Goal: Task Accomplishment & Management: Use online tool/utility

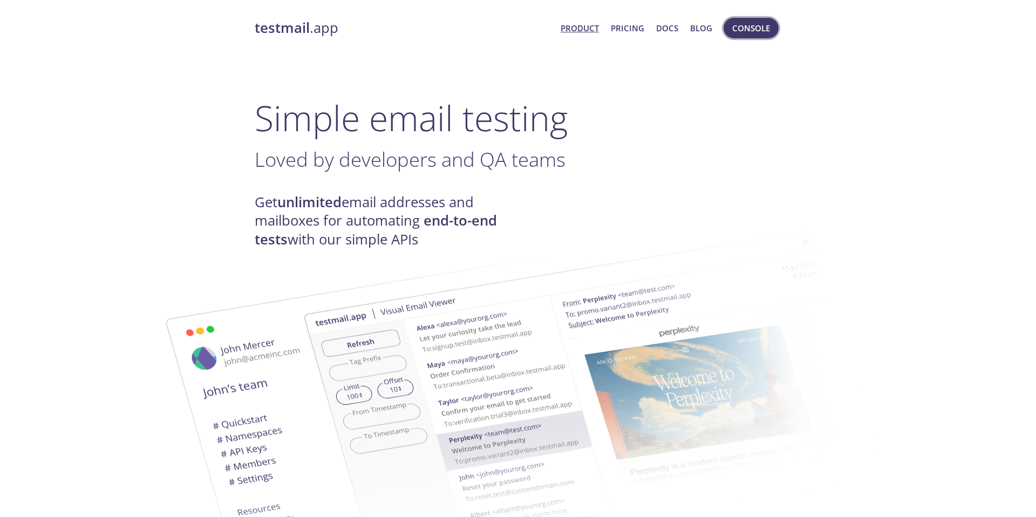
click at [775, 35] on button "Console" at bounding box center [750, 28] width 55 height 20
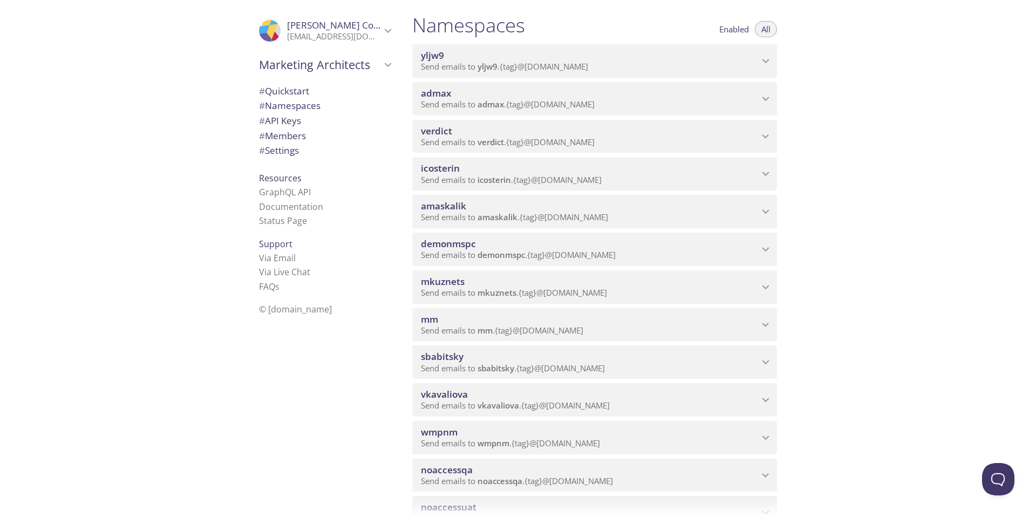
scroll to position [122, 0]
click at [509, 324] on span "mm" at bounding box center [590, 321] width 338 height 12
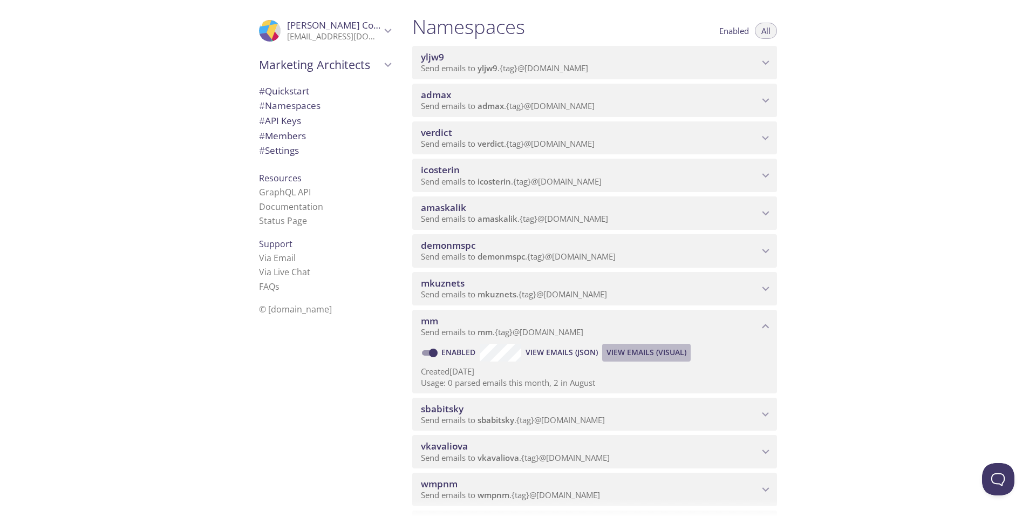
click at [668, 346] on span "View Emails (Visual)" at bounding box center [646, 352] width 80 height 13
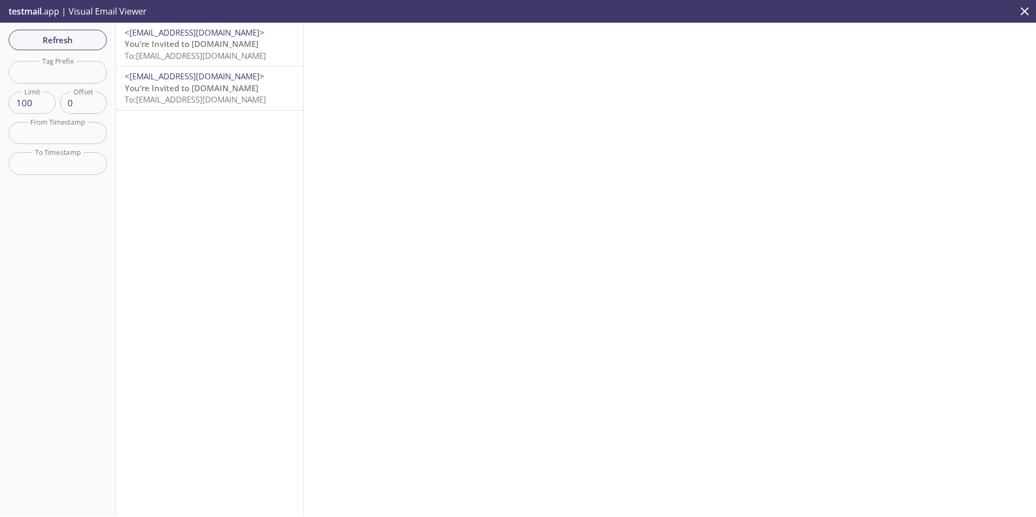
click at [217, 53] on span "To: [EMAIL_ADDRESS][DOMAIN_NAME]" at bounding box center [195, 55] width 141 height 11
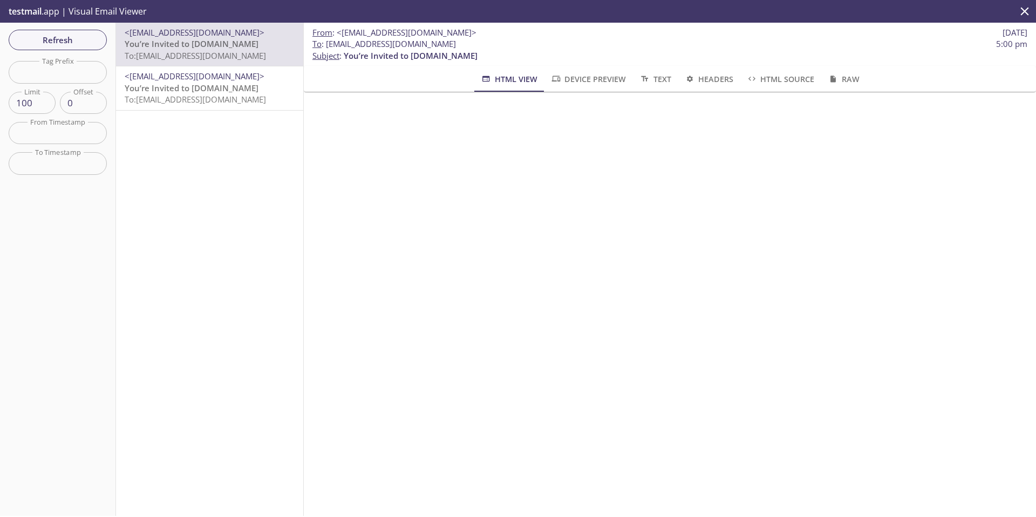
click at [405, 44] on span "To : [EMAIL_ADDRESS][DOMAIN_NAME]" at bounding box center [383, 43] width 143 height 11
click at [396, 46] on span "To : [EMAIL_ADDRESS][DOMAIN_NAME]" at bounding box center [383, 43] width 143 height 11
drag, startPoint x: 328, startPoint y: 44, endPoint x: 470, endPoint y: 43, distance: 141.9
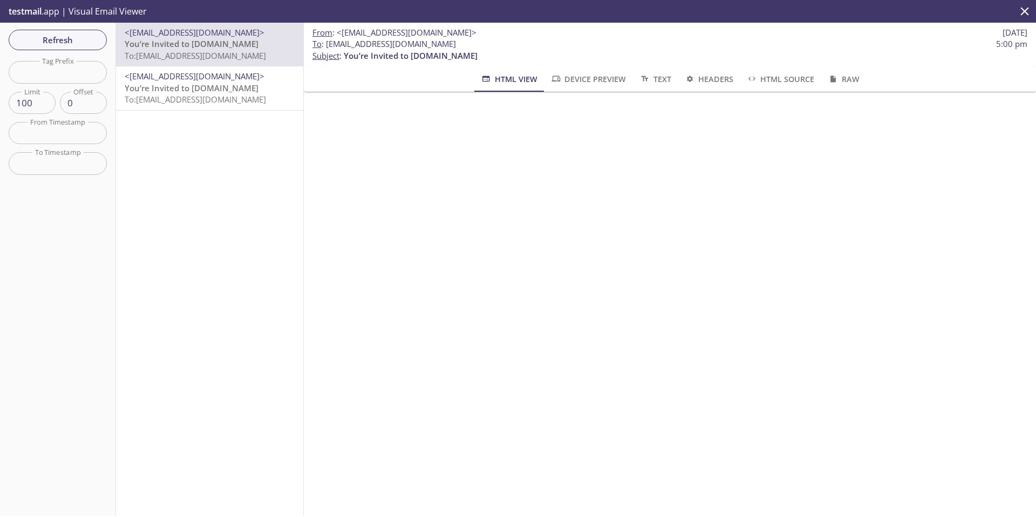
click at [469, 43] on span "To : [EMAIL_ADDRESS][DOMAIN_NAME] 5:00 pm" at bounding box center [669, 43] width 715 height 11
copy span "[EMAIL_ADDRESS][DOMAIN_NAME]"
click at [922, 40] on span "To : [EMAIL_ADDRESS][DOMAIN_NAME] 5:00 pm" at bounding box center [669, 43] width 715 height 11
click at [88, 40] on span "Refresh" at bounding box center [57, 40] width 81 height 14
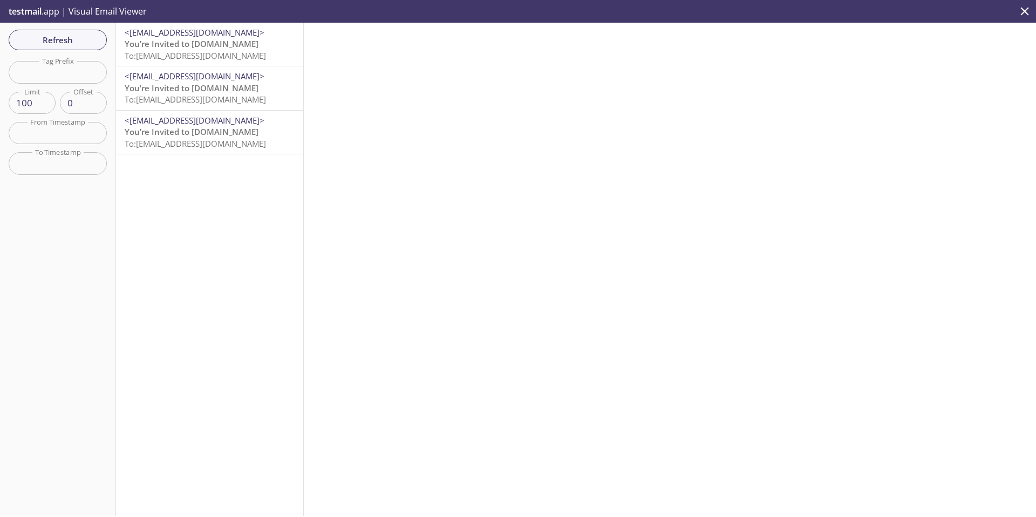
click at [244, 57] on span "To: [EMAIL_ADDRESS][DOMAIN_NAME]" at bounding box center [195, 55] width 141 height 11
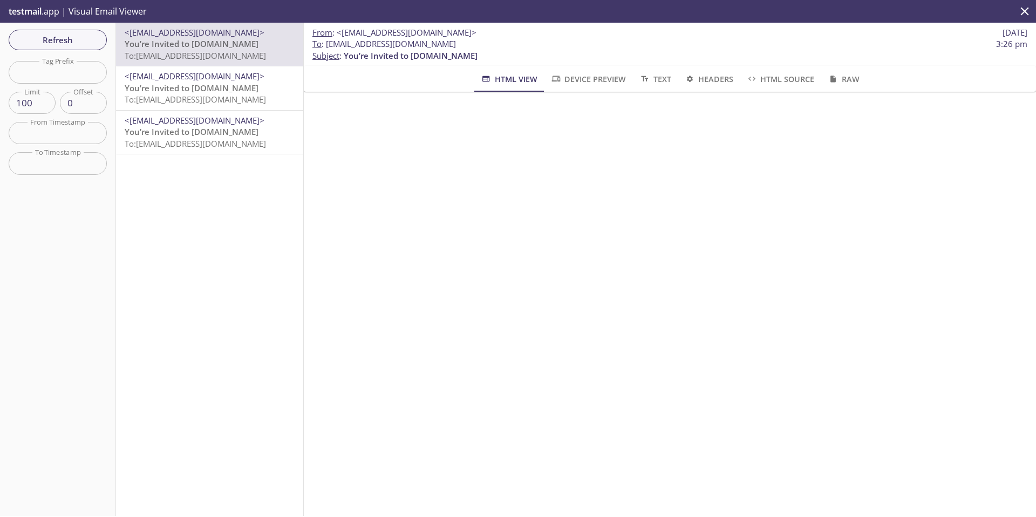
drag, startPoint x: 327, startPoint y: 41, endPoint x: 468, endPoint y: 40, distance: 140.8
click at [468, 40] on span "To : [EMAIL_ADDRESS][DOMAIN_NAME] 3:26 pm" at bounding box center [669, 43] width 715 height 11
copy span "[EMAIL_ADDRESS][DOMAIN_NAME]"
click at [86, 40] on span "Refresh" at bounding box center [57, 40] width 81 height 14
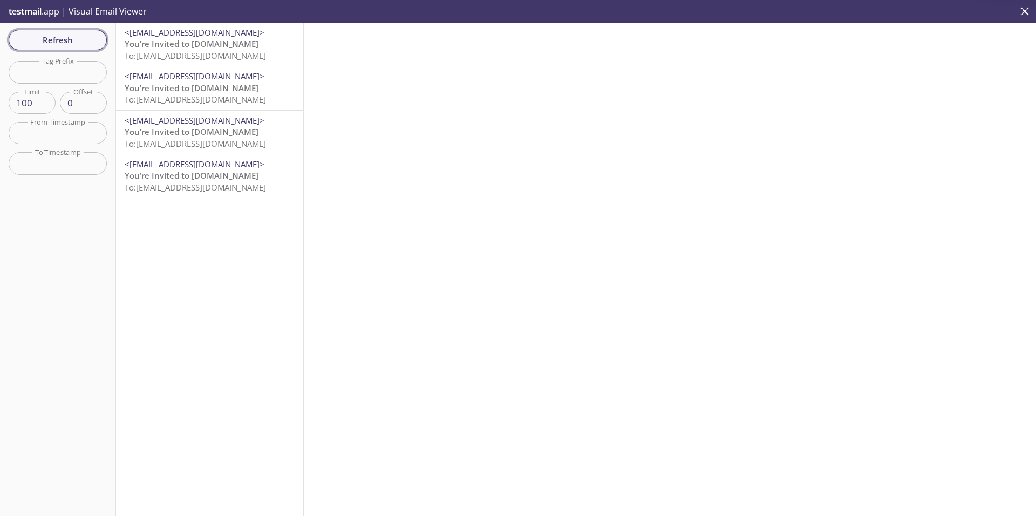
click at [84, 40] on span "Refresh" at bounding box center [57, 40] width 81 height 14
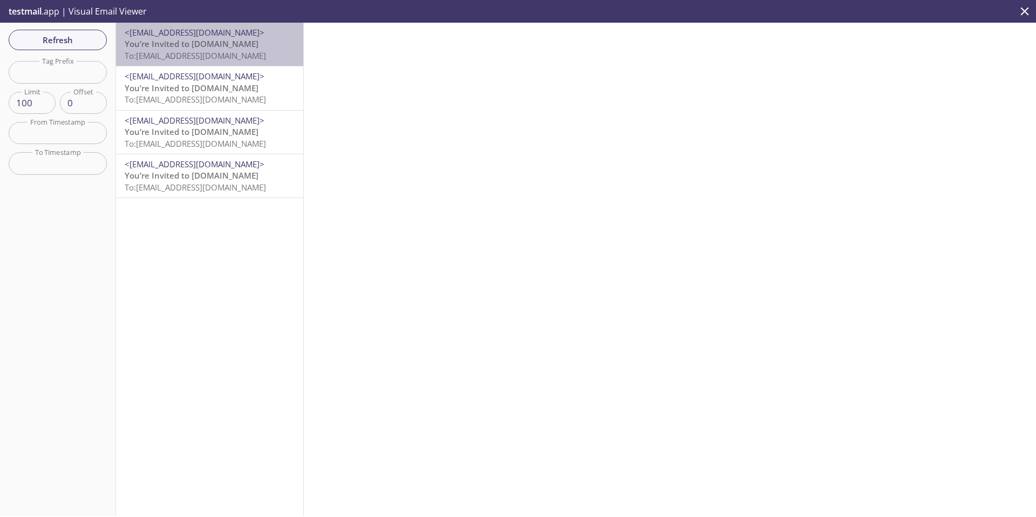
click at [158, 48] on span "You’re Invited to [DOMAIN_NAME]" at bounding box center [192, 43] width 134 height 11
